Goal: Task Accomplishment & Management: Use online tool/utility

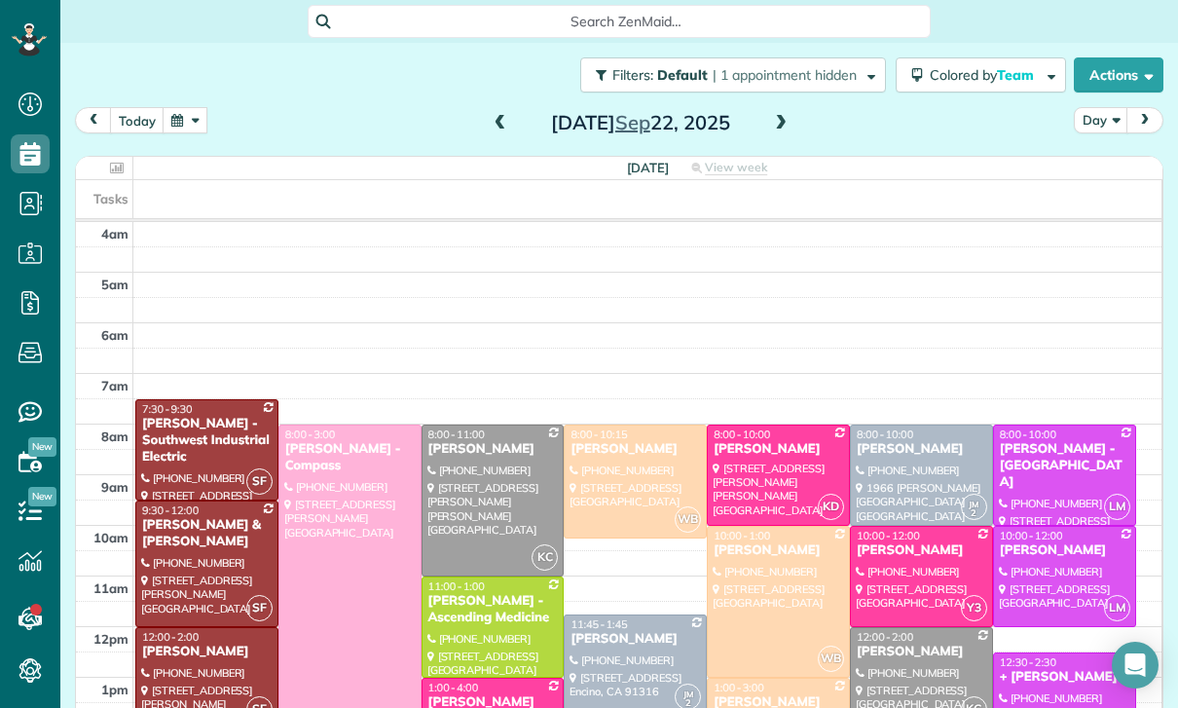
click at [185, 129] on button "button" at bounding box center [185, 120] width 45 height 26
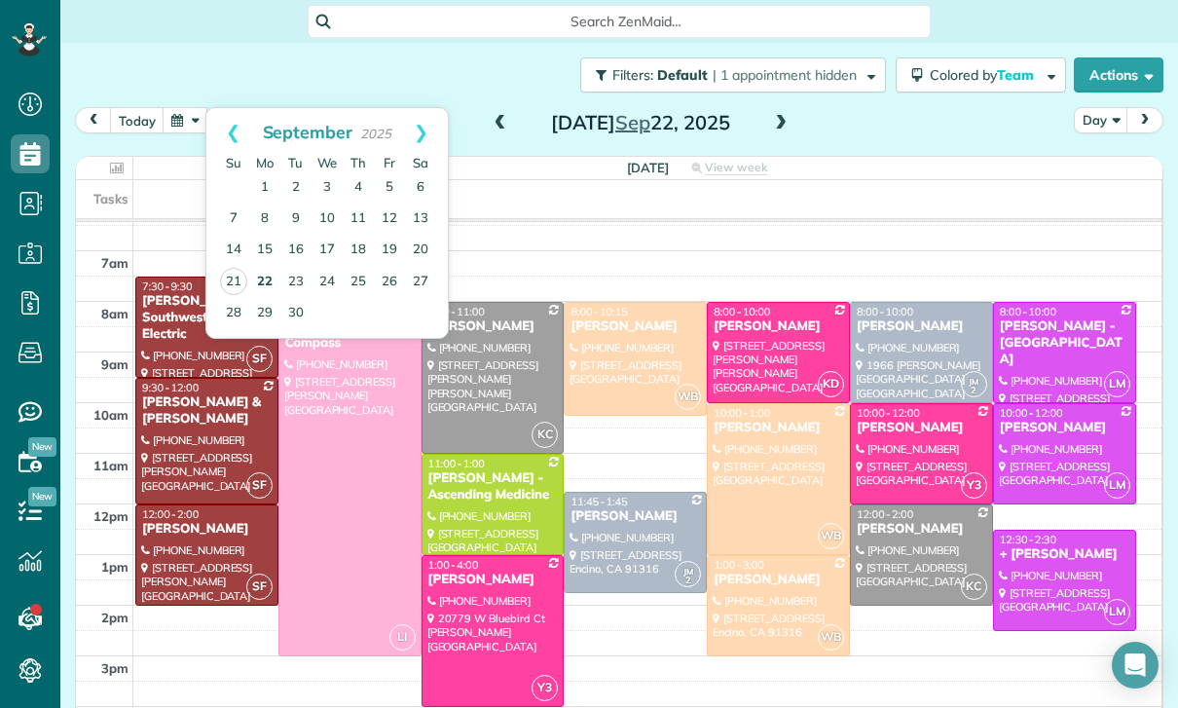
click at [261, 285] on link "22" at bounding box center [264, 282] width 31 height 31
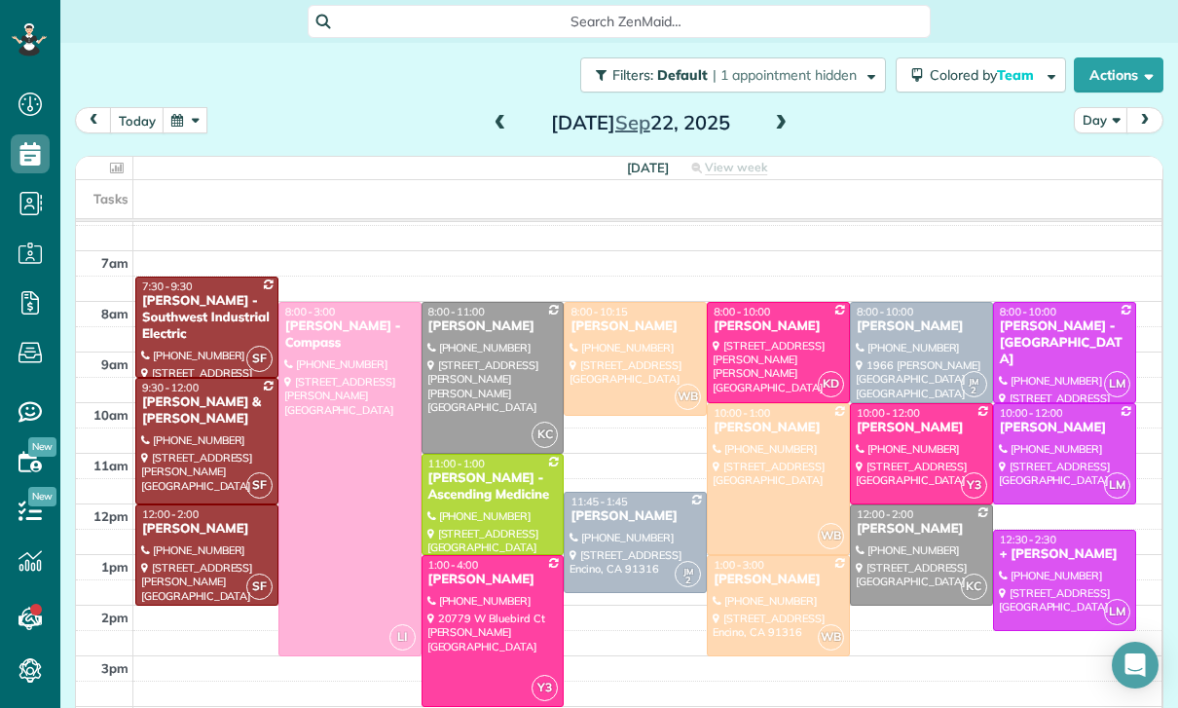
click at [624, 342] on div at bounding box center [635, 359] width 141 height 112
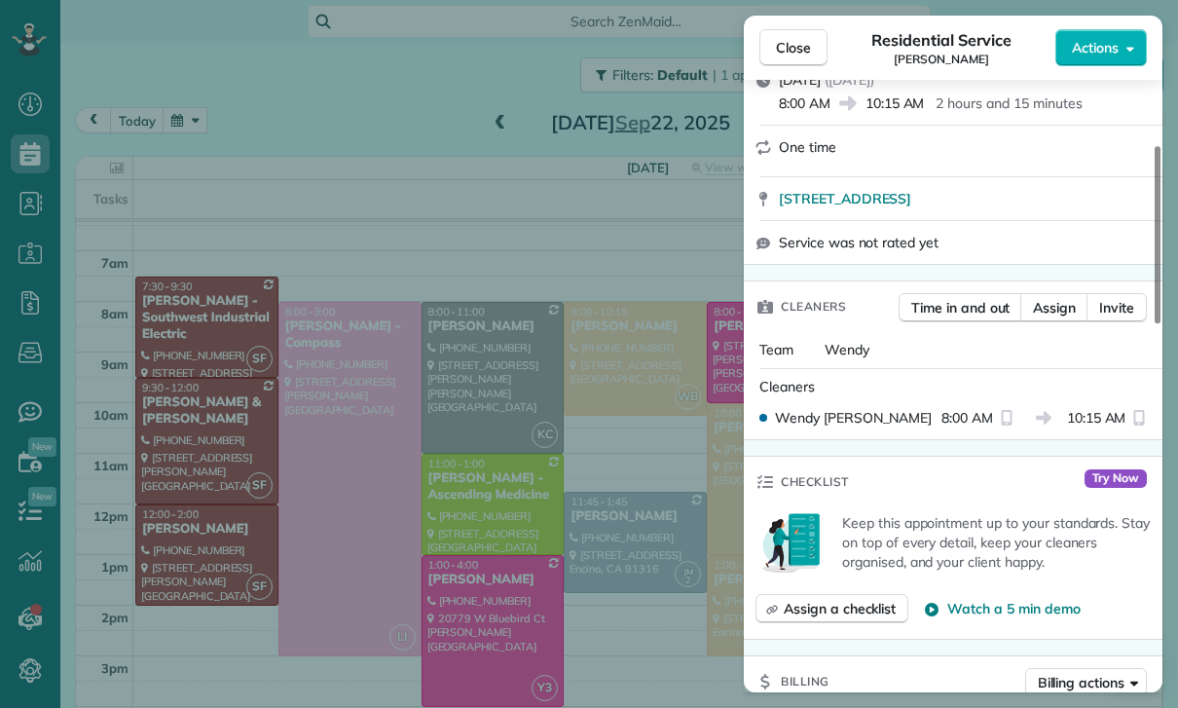
scroll to position [295, 0]
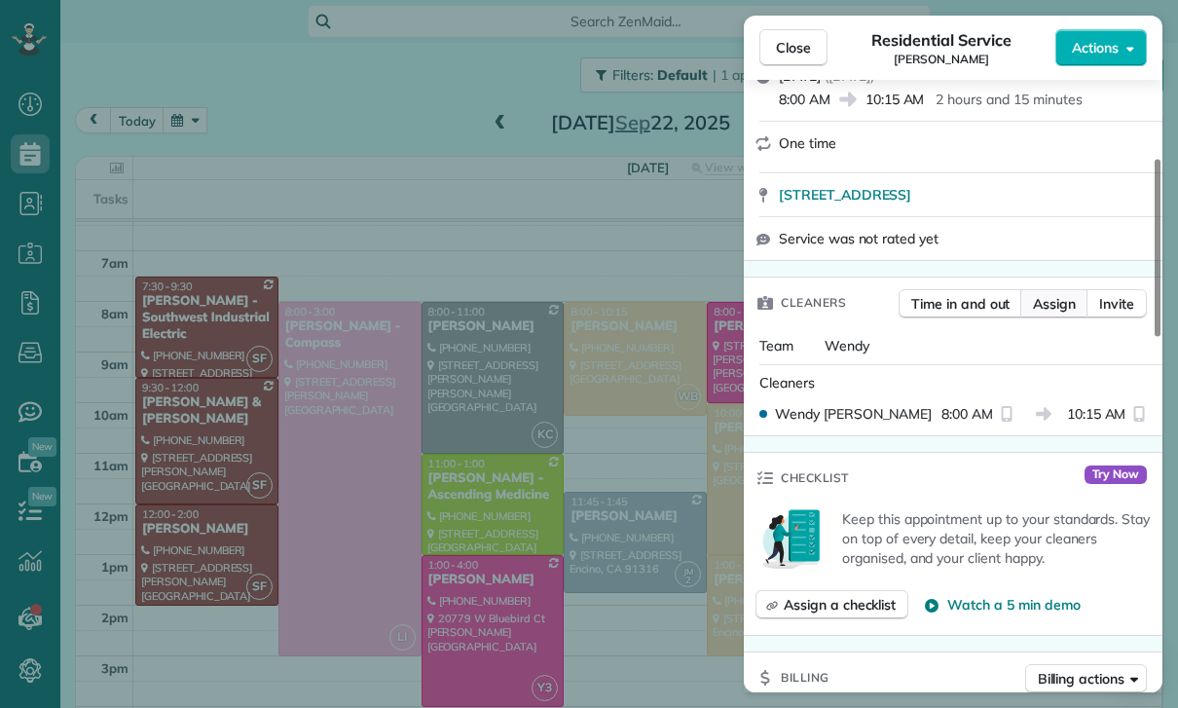
click at [1057, 291] on button "Assign" at bounding box center [1054, 303] width 68 height 29
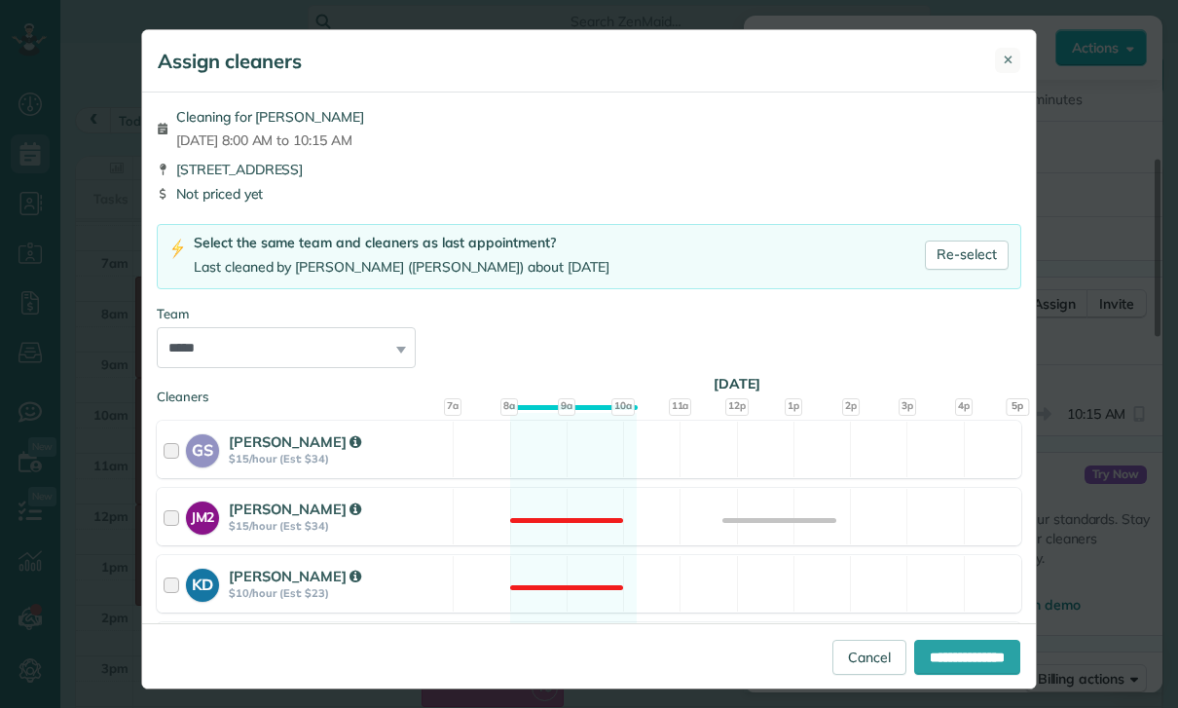
click at [1012, 66] on span "✕" at bounding box center [1008, 60] width 11 height 18
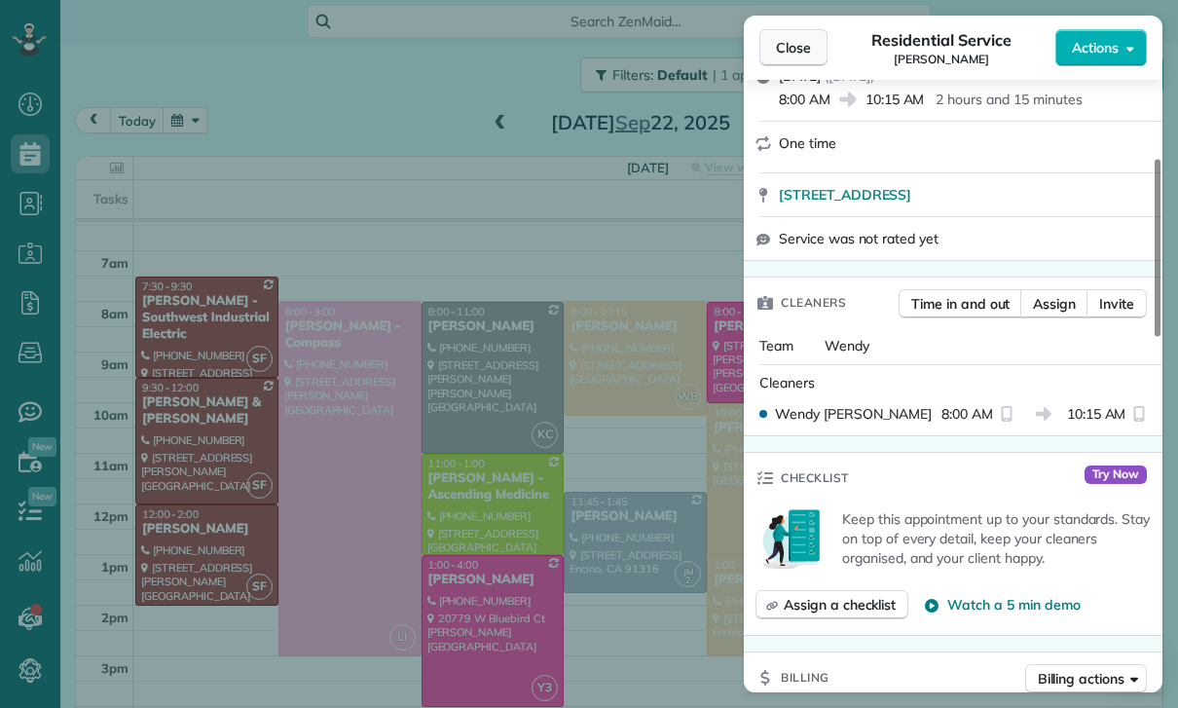
click at [777, 55] on span "Close" at bounding box center [793, 47] width 35 height 19
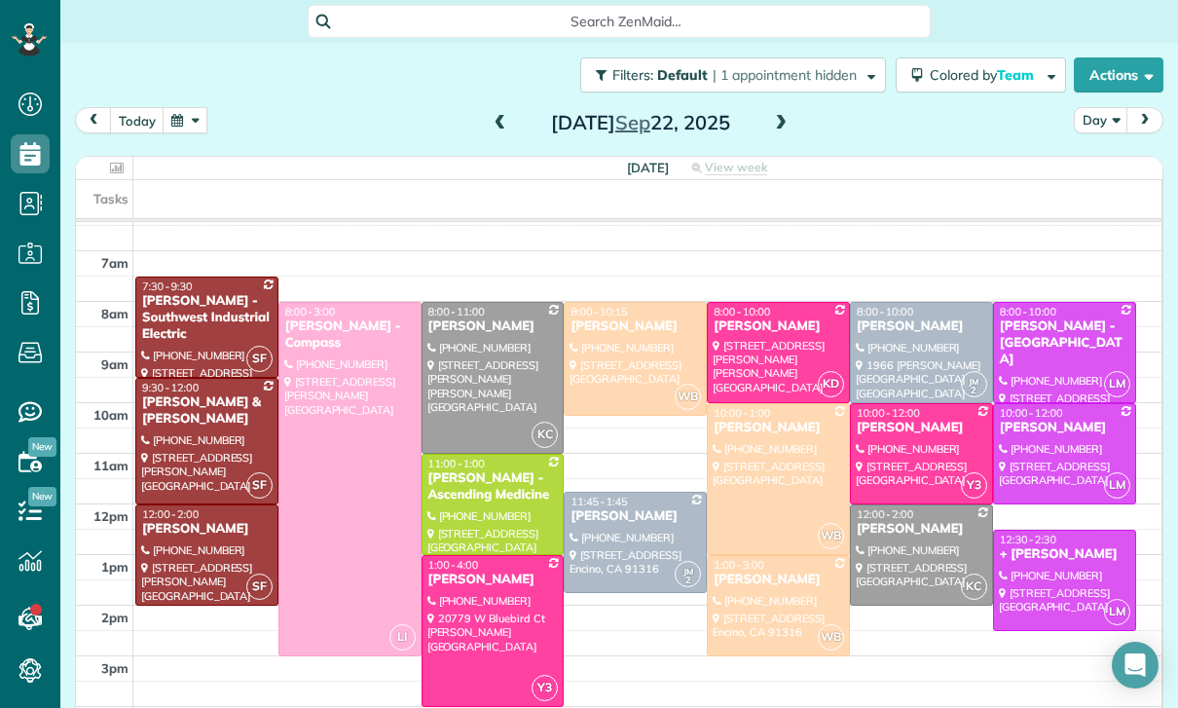
scroll to position [123, 0]
click at [174, 131] on button "button" at bounding box center [185, 120] width 45 height 26
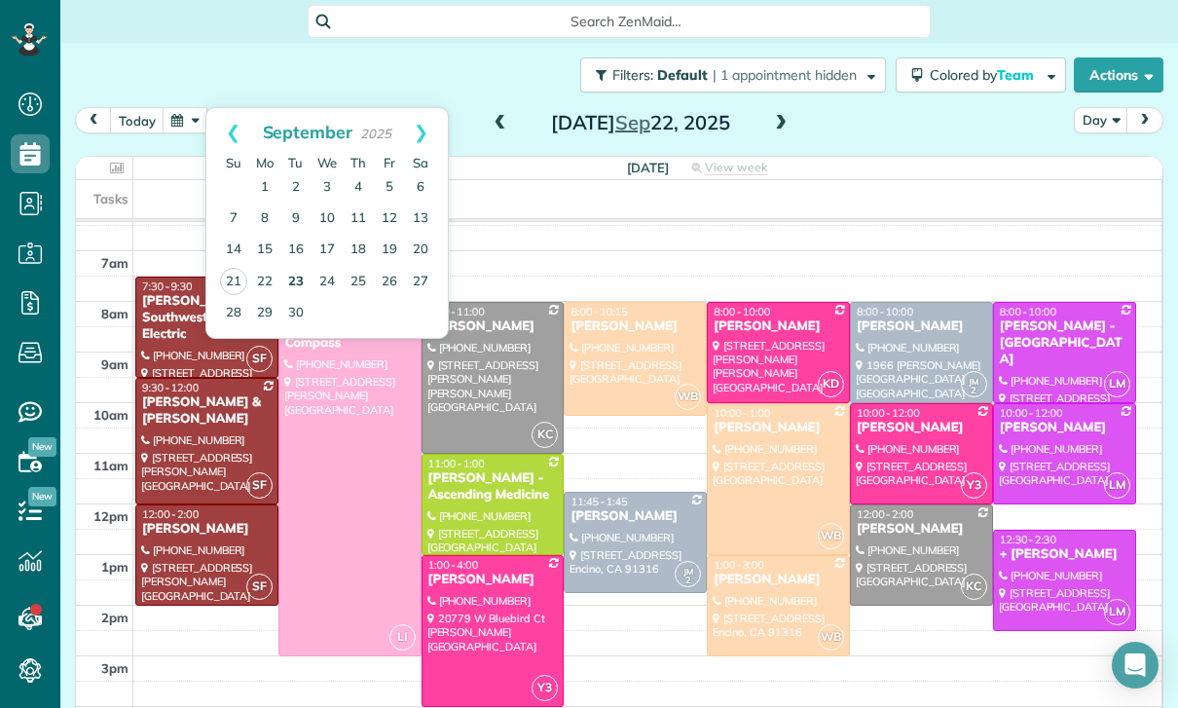
click at [292, 284] on link "23" at bounding box center [295, 282] width 31 height 31
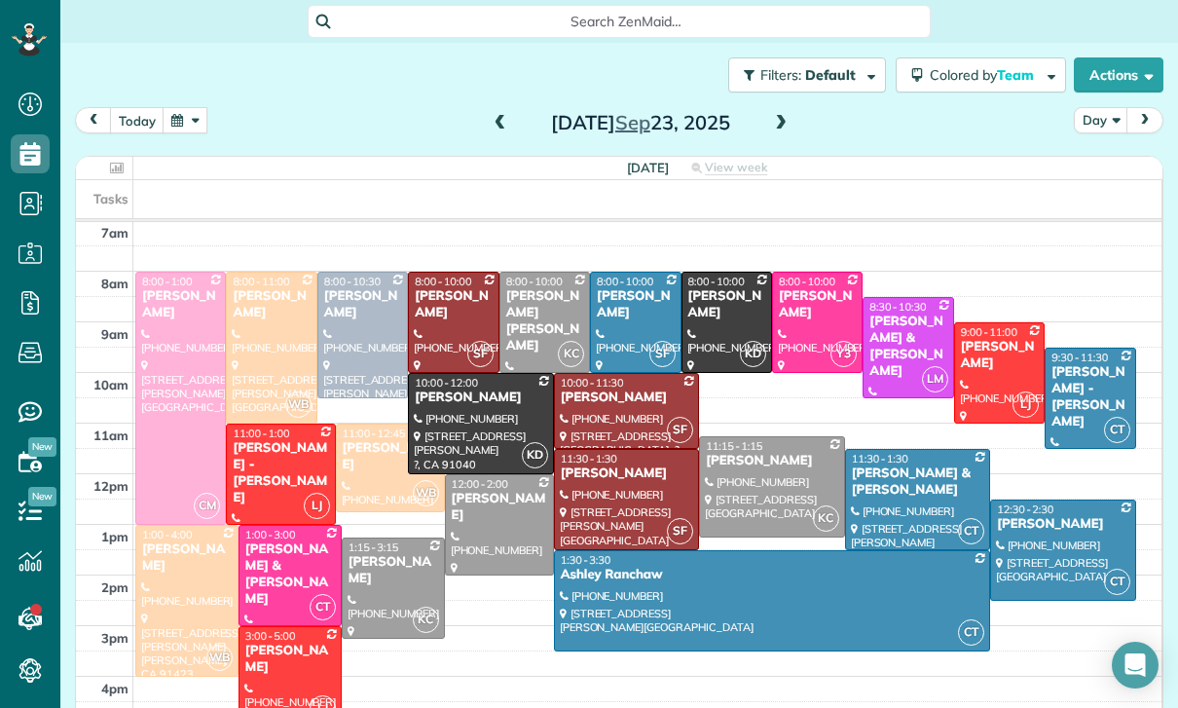
scroll to position [153, 0]
click at [183, 112] on button "button" at bounding box center [185, 120] width 45 height 26
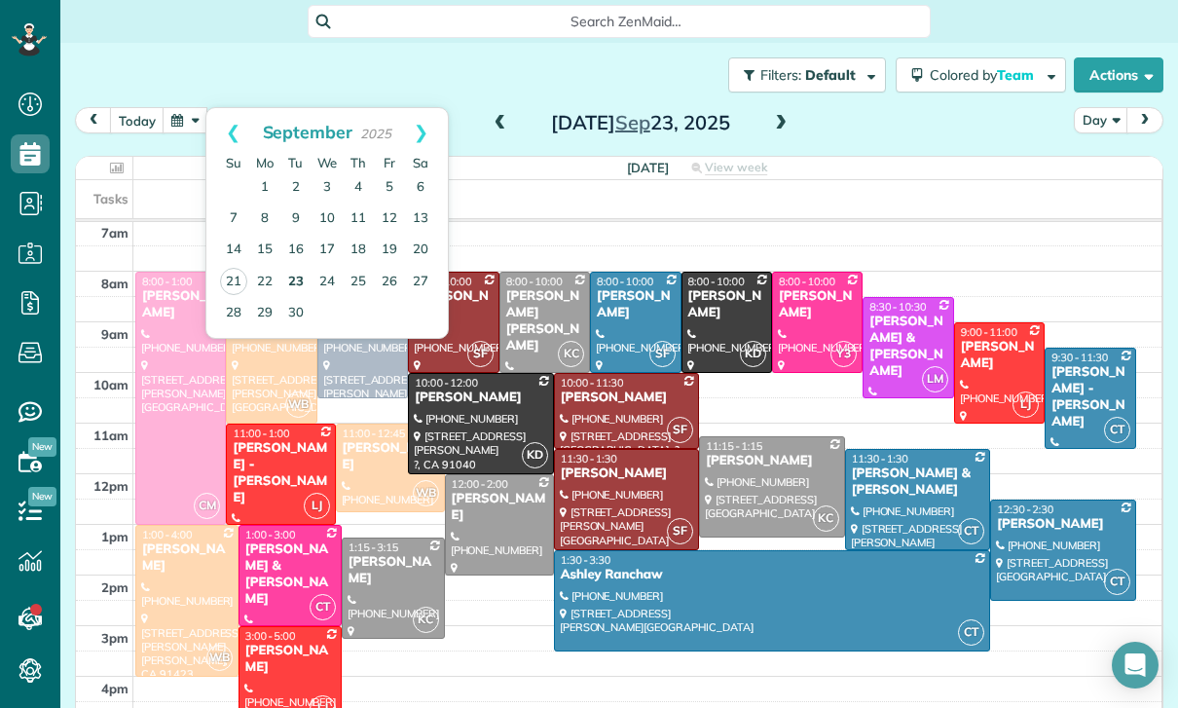
click at [287, 282] on link "23" at bounding box center [295, 282] width 31 height 31
